Goal: Task Accomplishment & Management: Manage account settings

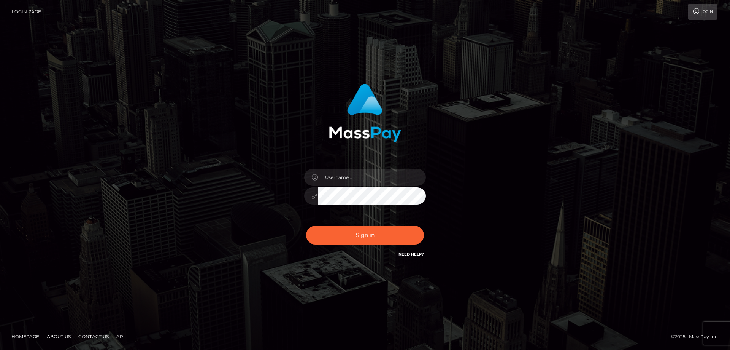
type input "skyandmiranda23@gmail.com"
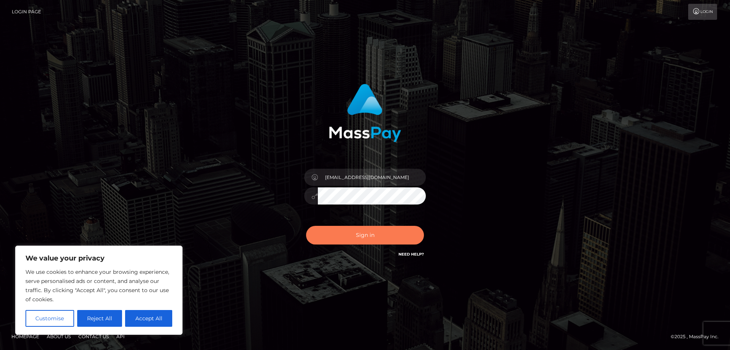
click at [368, 237] on button "Sign in" at bounding box center [365, 235] width 118 height 19
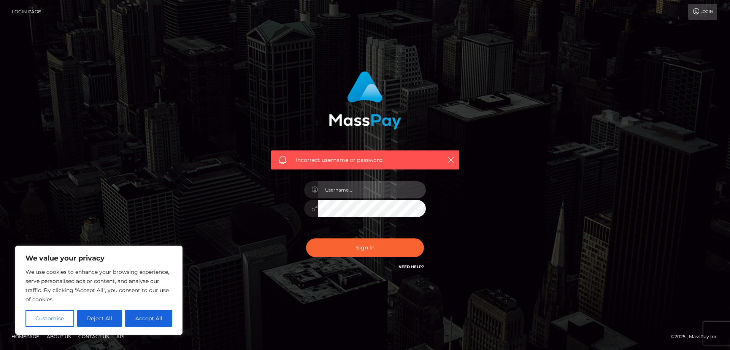
click at [363, 187] on input "text" at bounding box center [372, 189] width 108 height 17
type input "skyandmiranda23@gmail.com"
click at [306, 238] on button "Sign in" at bounding box center [365, 247] width 118 height 19
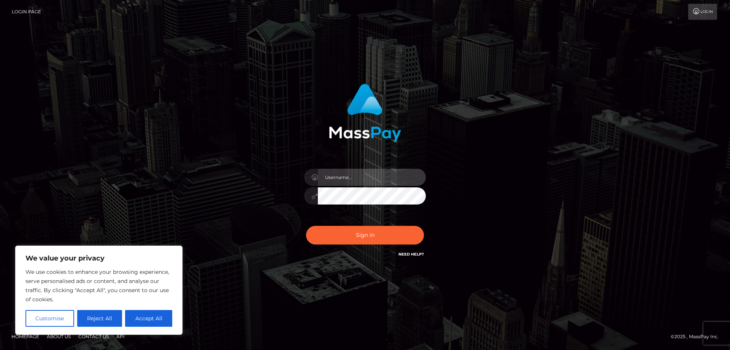
click at [391, 176] on input "text" at bounding box center [372, 177] width 108 height 17
type input "skyandmiranda23@gmail.com"
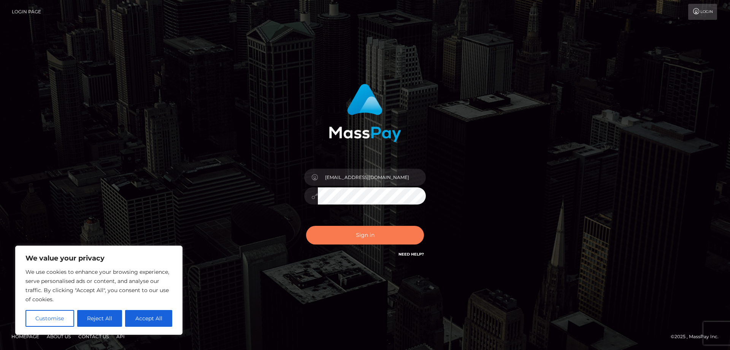
click at [343, 239] on button "Sign in" at bounding box center [365, 235] width 118 height 19
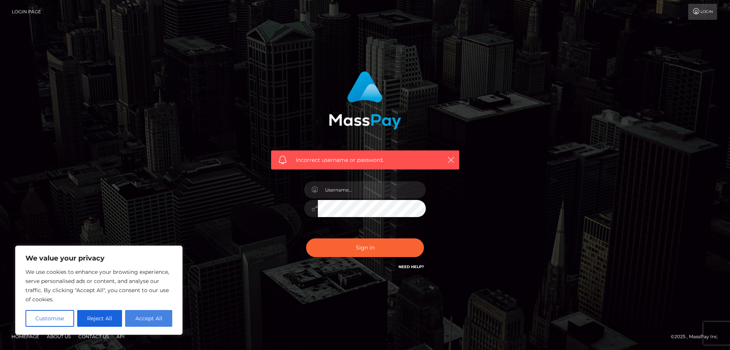
click at [135, 316] on button "Accept All" at bounding box center [148, 318] width 47 height 17
checkbox input "true"
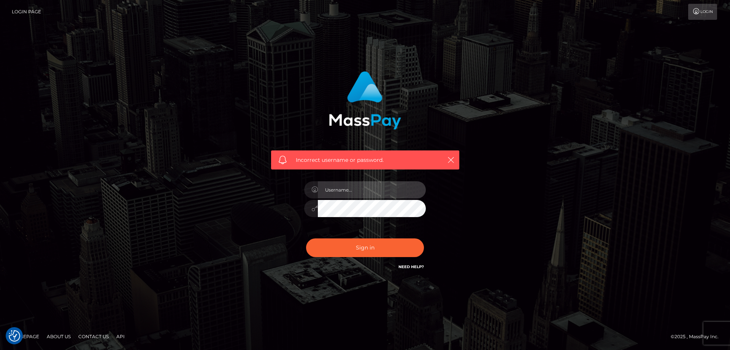
click at [362, 188] on input "text" at bounding box center [372, 189] width 108 height 17
type input "skyandmiranda23@gmail.com"
click at [306, 238] on button "Sign in" at bounding box center [365, 247] width 118 height 19
click at [352, 192] on input "text" at bounding box center [372, 189] width 108 height 17
type input "[EMAIL_ADDRESS][DOMAIN_NAME]"
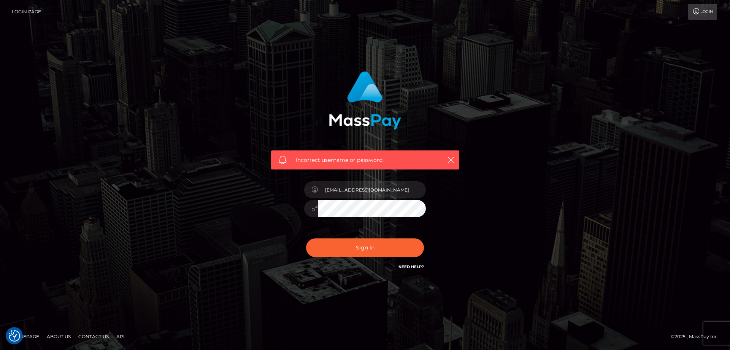
click at [306, 238] on button "Sign in" at bounding box center [365, 247] width 118 height 19
